Goal: Transaction & Acquisition: Purchase product/service

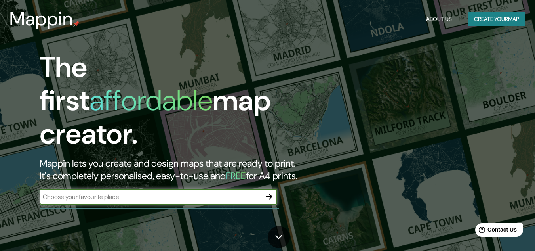
click at [141, 192] on input "text" at bounding box center [151, 196] width 222 height 9
type input "[GEOGRAPHIC_DATA][PERSON_NAME] , [GEOGRAPHIC_DATA]"
click at [271, 193] on icon "button" at bounding box center [269, 196] width 6 height 6
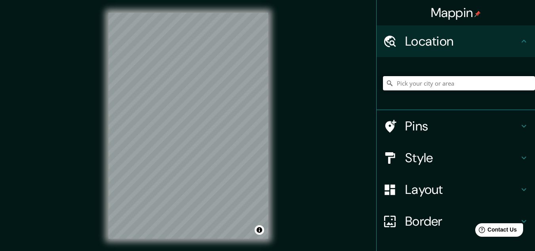
click at [468, 84] on input "Pick your city or area" at bounding box center [459, 83] width 152 height 14
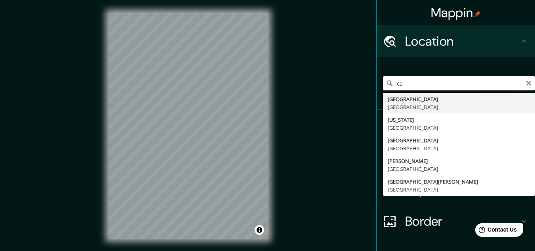
type input "c"
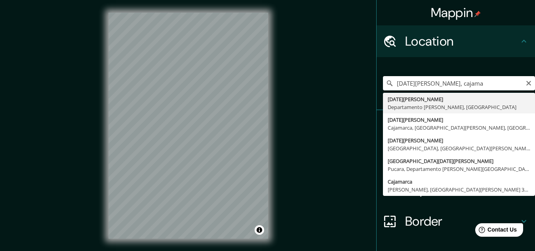
type input "[GEOGRAPHIC_DATA][PERSON_NAME], [GEOGRAPHIC_DATA][PERSON_NAME], [GEOGRAPHIC_DAT…"
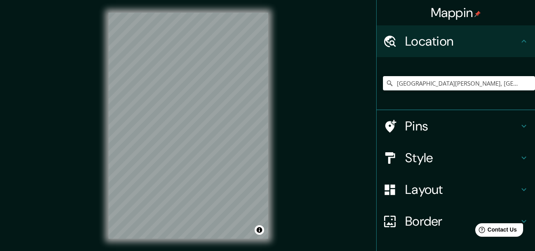
click at [473, 166] on div "Style" at bounding box center [456, 158] width 158 height 32
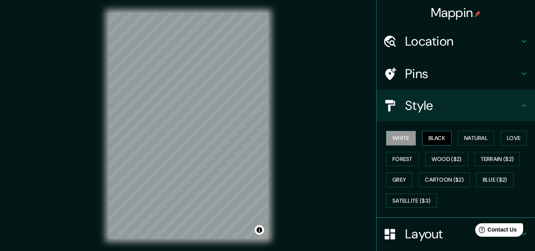
click at [429, 139] on button "Black" at bounding box center [437, 138] width 30 height 15
click at [465, 143] on button "Natural" at bounding box center [476, 138] width 36 height 15
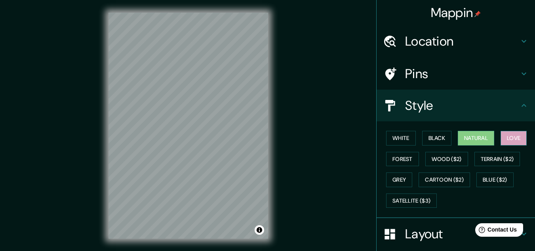
click at [515, 138] on button "Love" at bounding box center [514, 138] width 26 height 15
click at [405, 158] on button "Forest" at bounding box center [402, 159] width 33 height 15
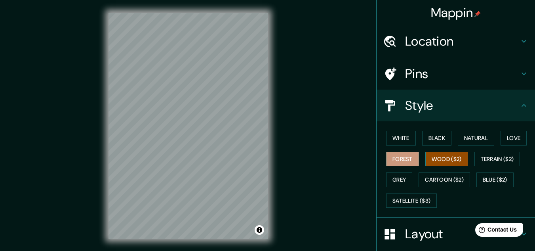
click at [450, 158] on button "Wood ($2)" at bounding box center [447, 159] width 43 height 15
click at [503, 160] on button "Terrain ($2)" at bounding box center [498, 159] width 46 height 15
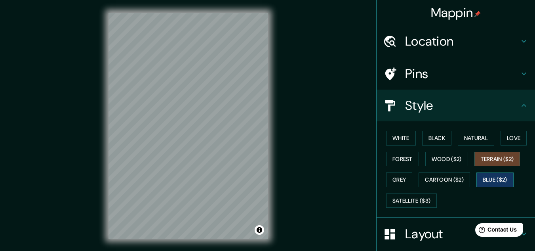
click at [497, 182] on button "Blue ($2)" at bounding box center [495, 179] width 37 height 15
click at [437, 187] on div "White Black Natural Love Forest Wood ($2) Terrain ($2) Grey Cartoon ($2) Blue (…" at bounding box center [459, 169] width 152 height 83
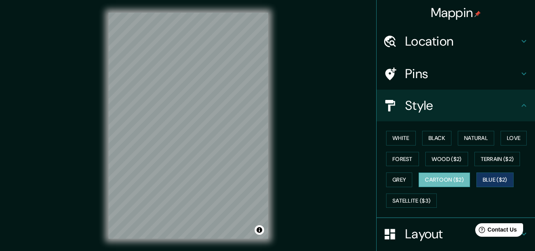
click at [438, 179] on button "Cartoon ($2)" at bounding box center [445, 179] width 52 height 15
click at [391, 180] on button "Grey" at bounding box center [399, 179] width 26 height 15
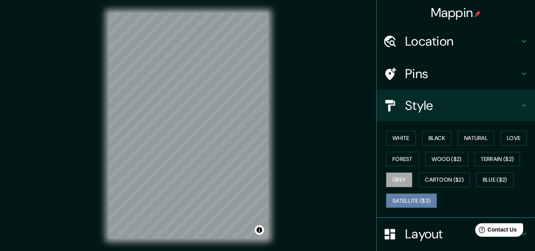
click at [422, 204] on button "Satellite ($3)" at bounding box center [411, 200] width 51 height 15
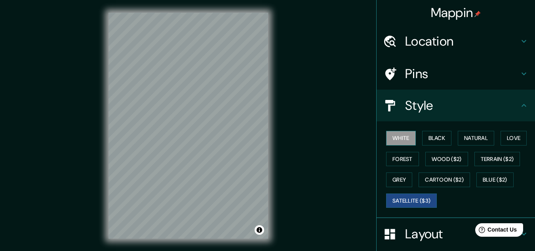
click at [393, 140] on button "White" at bounding box center [401, 138] width 30 height 15
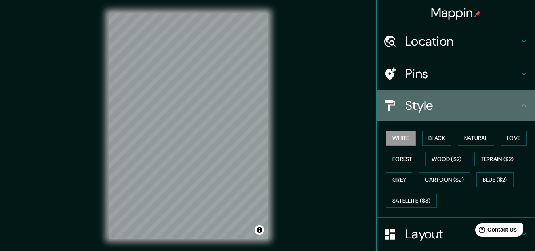
click at [425, 100] on h4 "Style" at bounding box center [462, 105] width 114 height 16
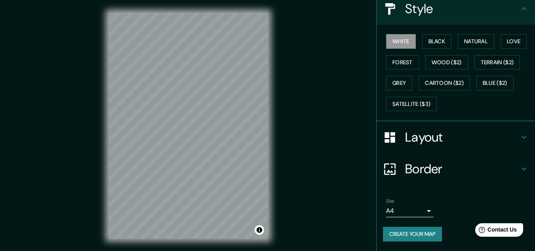
click at [446, 138] on h4 "Layout" at bounding box center [462, 137] width 114 height 16
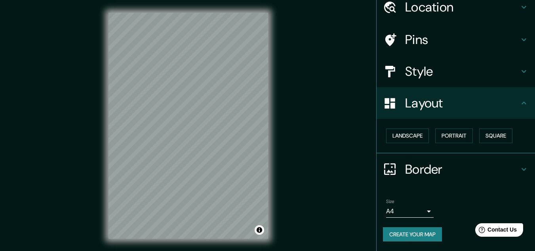
scroll to position [34, 0]
click at [412, 133] on button "Landscape" at bounding box center [407, 135] width 43 height 15
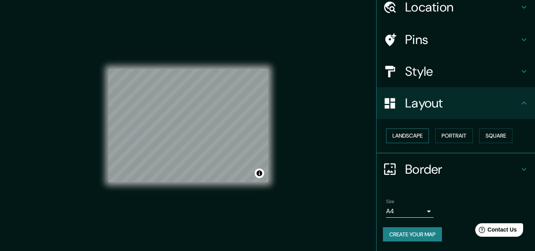
click at [413, 135] on button "Landscape" at bounding box center [407, 135] width 43 height 15
click at [440, 132] on button "Portrait" at bounding box center [454, 135] width 38 height 15
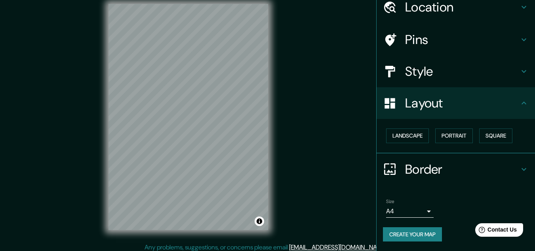
scroll to position [13, 0]
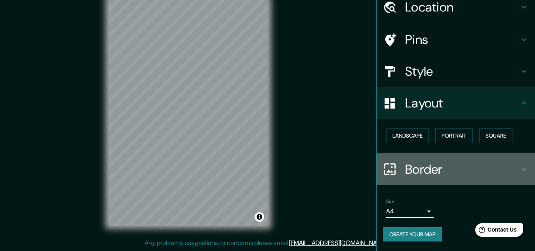
click at [416, 173] on h4 "Border" at bounding box center [462, 169] width 114 height 16
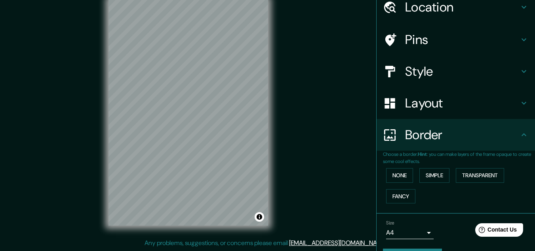
click at [415, 155] on p "Choose a border. Hint : you can make layers of the frame opaque to create some …" at bounding box center [459, 158] width 152 height 14
click at [410, 58] on div "Style" at bounding box center [456, 71] width 158 height 32
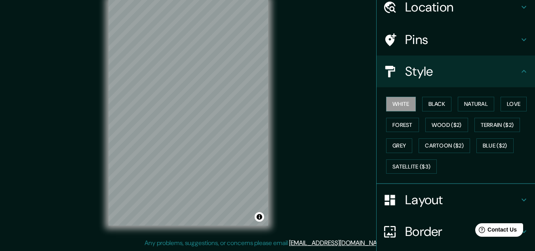
click at [443, 46] on h4 "Pins" at bounding box center [462, 40] width 114 height 16
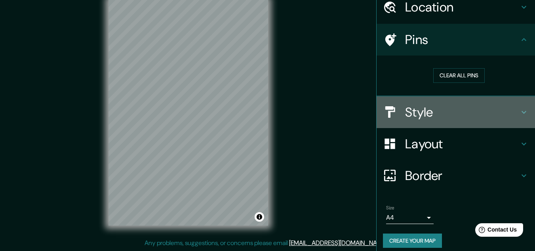
click at [431, 119] on h4 "Style" at bounding box center [462, 112] width 114 height 16
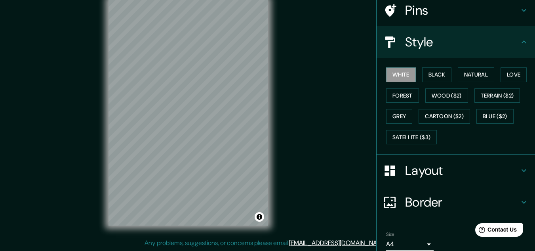
scroll to position [97, 0]
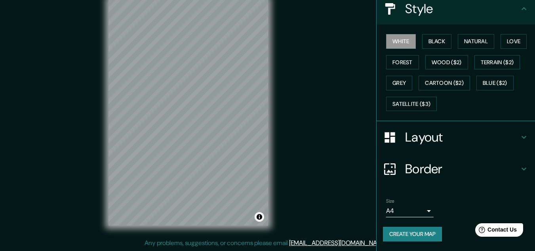
click at [483, 141] on h4 "Layout" at bounding box center [462, 137] width 114 height 16
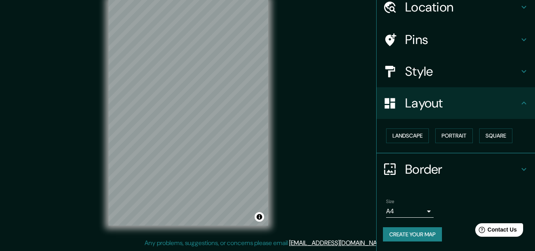
scroll to position [0, 0]
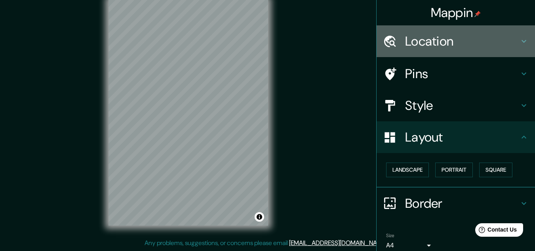
click at [449, 40] on h4 "Location" at bounding box center [462, 41] width 114 height 16
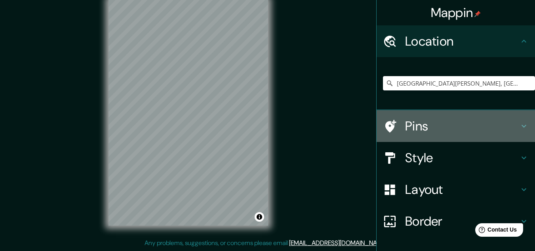
click at [427, 122] on h4 "Pins" at bounding box center [462, 126] width 114 height 16
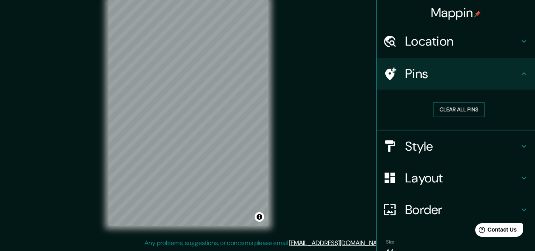
click at [427, 143] on h4 "Style" at bounding box center [462, 146] width 114 height 16
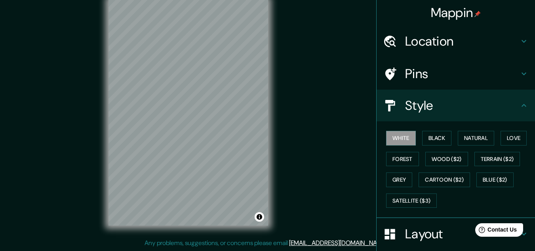
click at [428, 75] on h4 "Pins" at bounding box center [462, 74] width 114 height 16
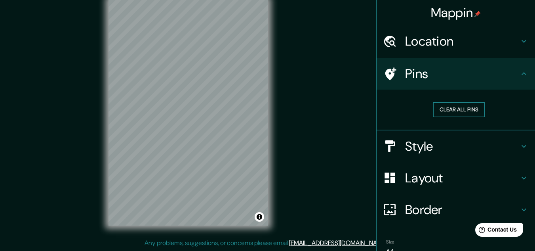
click at [452, 109] on button "Clear all pins" at bounding box center [459, 109] width 52 height 15
click at [433, 110] on button "Clear all pins" at bounding box center [459, 109] width 52 height 15
click at [476, 153] on h4 "Style" at bounding box center [462, 146] width 114 height 16
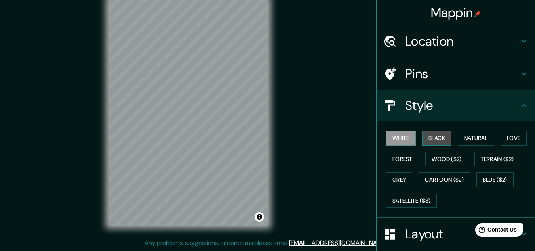
click at [428, 141] on button "Black" at bounding box center [437, 138] width 30 height 15
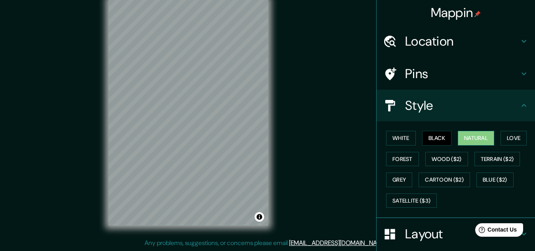
click at [458, 141] on button "Natural" at bounding box center [476, 138] width 36 height 15
click at [395, 136] on button "White" at bounding box center [401, 138] width 30 height 15
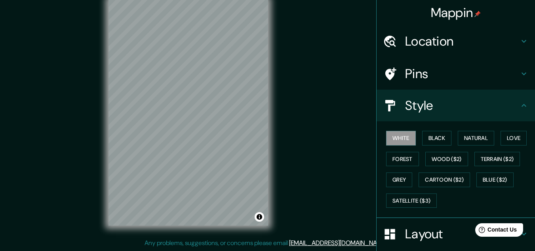
drag, startPoint x: 285, startPoint y: 157, endPoint x: 292, endPoint y: 124, distance: 33.6
click at [292, 124] on div "Mappin Location [GEOGRAPHIC_DATA][PERSON_NAME], [GEOGRAPHIC_DATA][PERSON_NAME],…" at bounding box center [267, 119] width 535 height 264
click at [454, 2] on div "Mappin" at bounding box center [456, 12] width 158 height 25
click at [454, 3] on div "Mappin" at bounding box center [456, 12] width 158 height 25
click at [454, 11] on h4 "Mappin" at bounding box center [456, 13] width 50 height 16
